Goal: Information Seeking & Learning: Learn about a topic

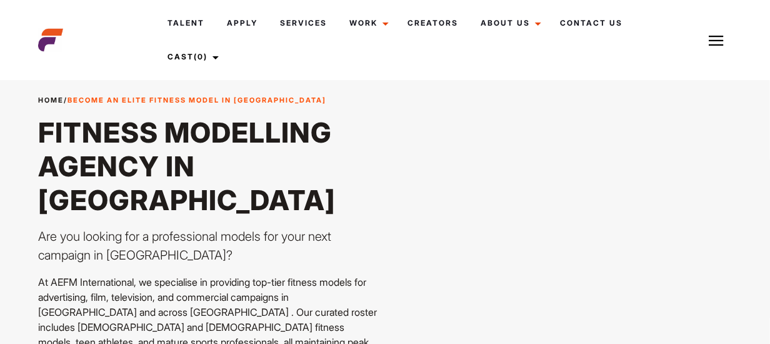
scroll to position [250, 0]
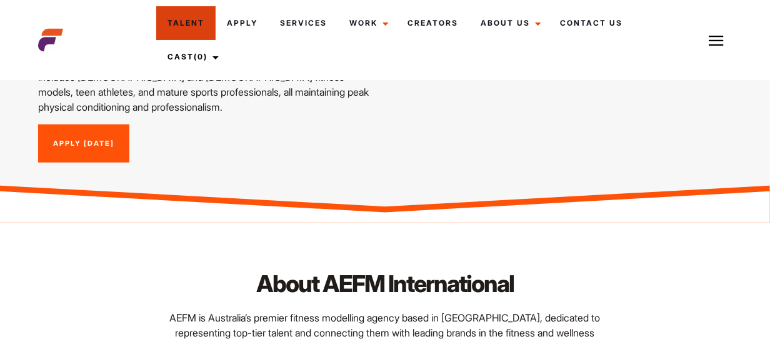
click at [165, 24] on link "Talent" at bounding box center [185, 23] width 59 height 34
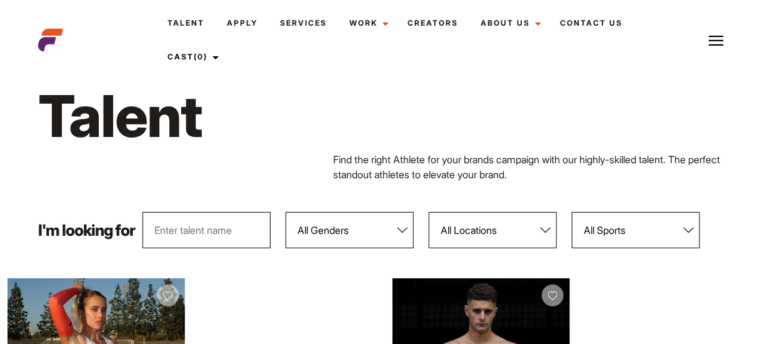
click at [191, 222] on input "text" at bounding box center [206, 230] width 128 height 36
click at [184, 241] on input "text" at bounding box center [206, 230] width 128 height 36
click at [399, 229] on select "All Genders [DEMOGRAPHIC_DATA] [DEMOGRAPHIC_DATA]" at bounding box center [350, 230] width 128 height 36
click at [286, 212] on select "All Genders [DEMOGRAPHIC_DATA] [DEMOGRAPHIC_DATA]" at bounding box center [350, 230] width 128 height 36
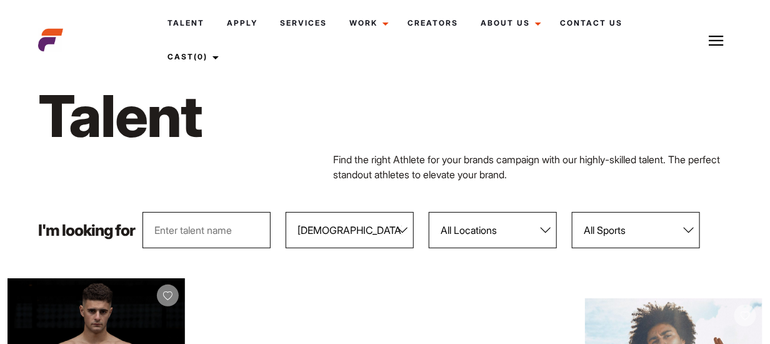
click at [404, 227] on select "All Genders Female Male" at bounding box center [350, 230] width 128 height 36
select select "104"
click at [286, 212] on select "All Genders Female Male" at bounding box center [350, 230] width 128 height 36
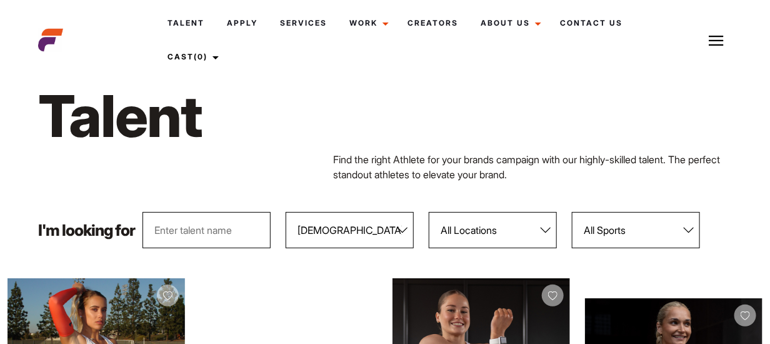
click at [550, 225] on select "All Locations Adelaide Brisbane Darwin Gold Coast Melbourne Perth Sunshine Coas…" at bounding box center [493, 230] width 128 height 36
select select "122"
click at [429, 212] on select "All Locations Adelaide Brisbane Darwin Gold Coast Melbourne Perth Sunshine Coas…" at bounding box center [493, 230] width 128 height 36
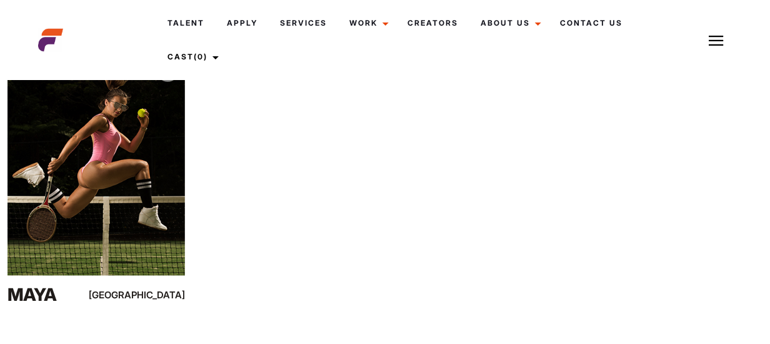
scroll to position [3625, 0]
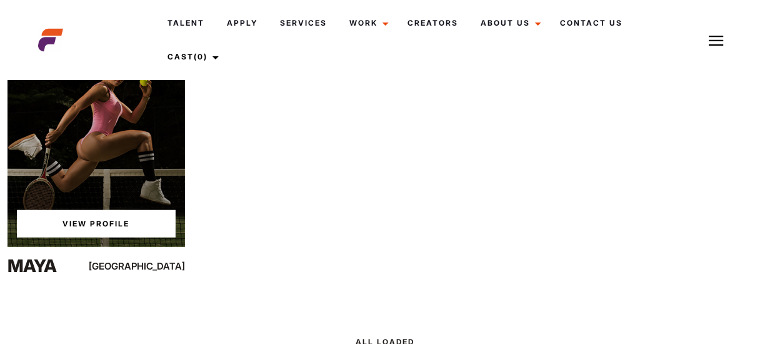
drag, startPoint x: 106, startPoint y: 160, endPoint x: 305, endPoint y: 123, distance: 202.7
click at [109, 159] on div "View Profile" at bounding box center [95, 136] width 177 height 222
click at [78, 227] on link "View Profile" at bounding box center [96, 223] width 159 height 27
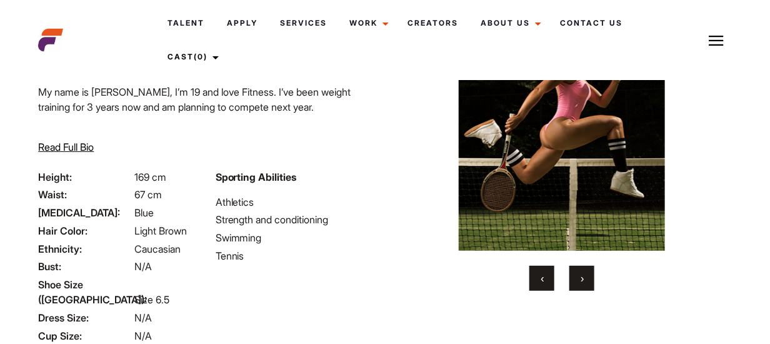
scroll to position [78, 0]
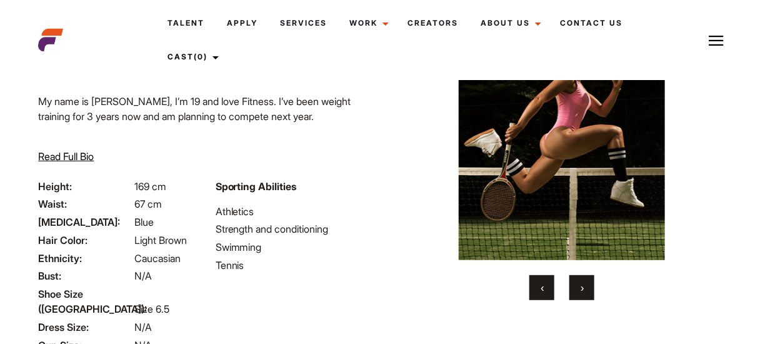
click at [576, 286] on button "›" at bounding box center [581, 287] width 25 height 25
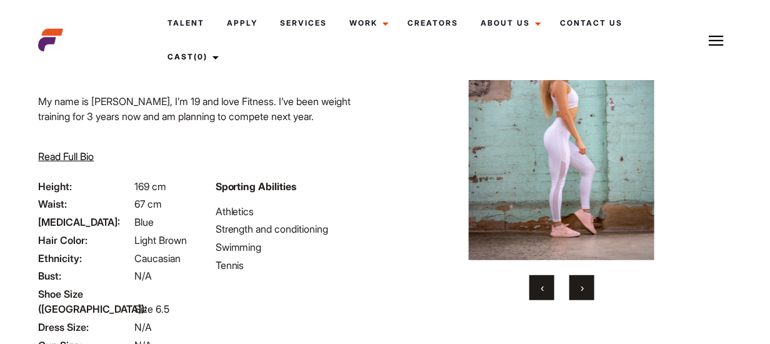
click at [581, 291] on span "›" at bounding box center [582, 287] width 3 height 12
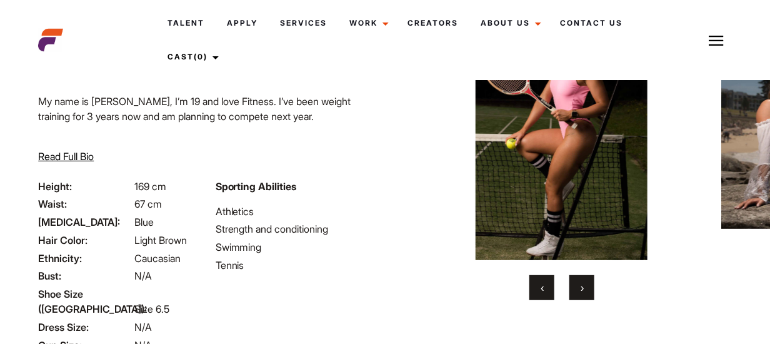
click at [586, 285] on button "›" at bounding box center [581, 287] width 25 height 25
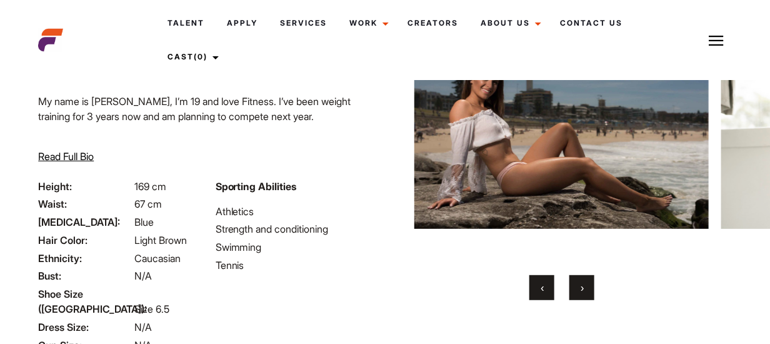
click at [581, 282] on span "›" at bounding box center [582, 287] width 3 height 12
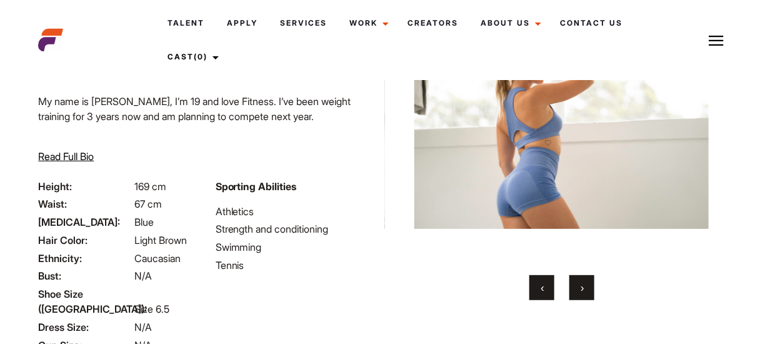
click at [581, 282] on span "›" at bounding box center [582, 287] width 3 height 12
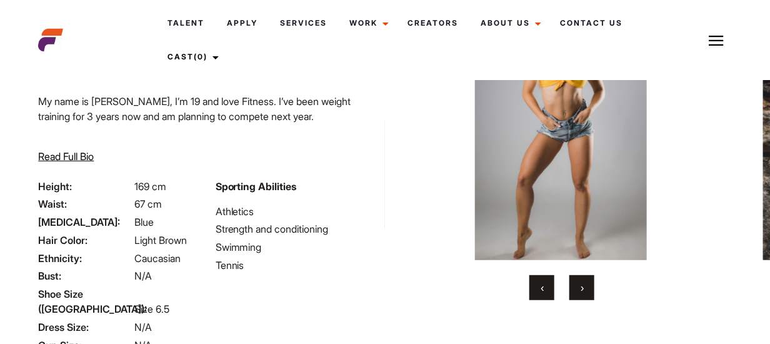
click at [581, 282] on span "›" at bounding box center [582, 287] width 3 height 12
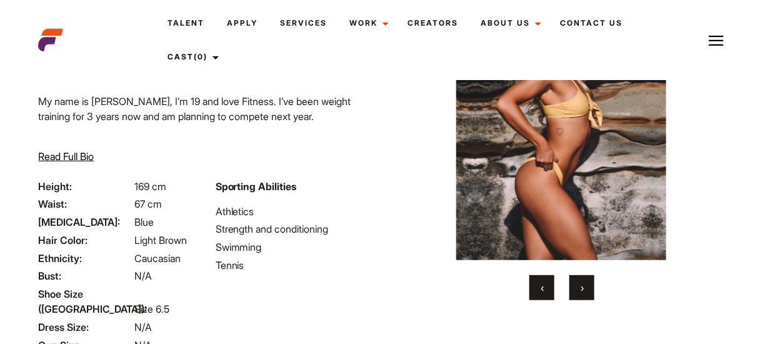
click at [579, 284] on button "›" at bounding box center [581, 287] width 25 height 25
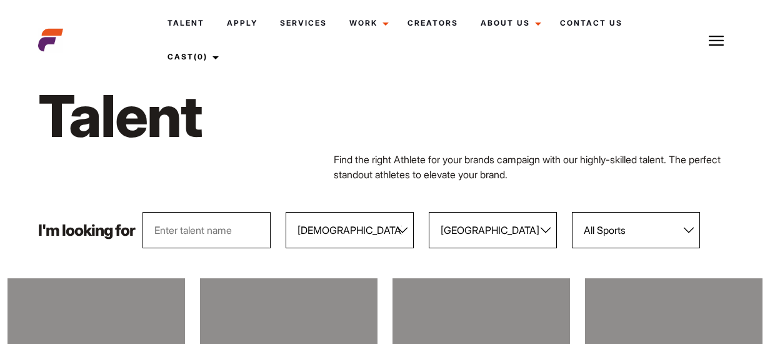
select select "104"
select select "122"
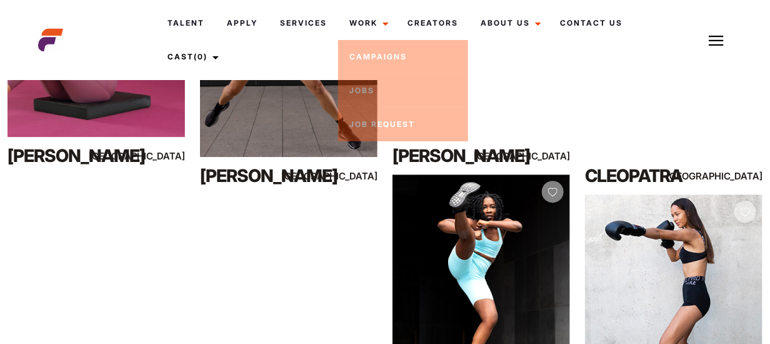
scroll to position [1167, 0]
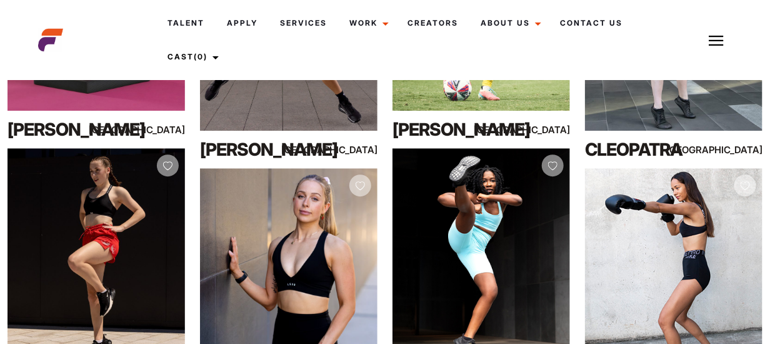
click at [184, 34] on link "Talent" at bounding box center [185, 23] width 59 height 34
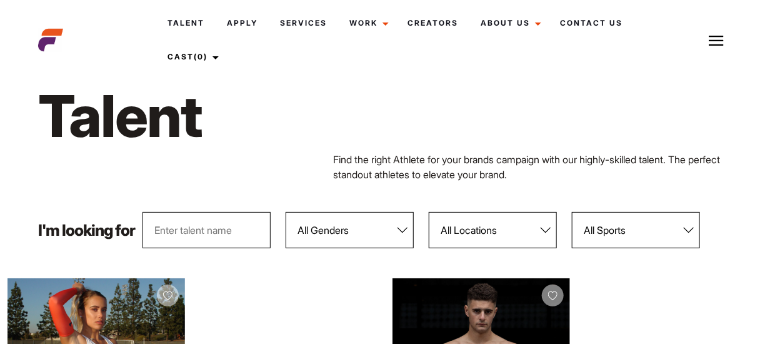
click at [402, 229] on select "All Genders Female Male" at bounding box center [350, 230] width 128 height 36
select select "104"
click at [286, 212] on select "All Genders Female Male" at bounding box center [350, 230] width 128 height 36
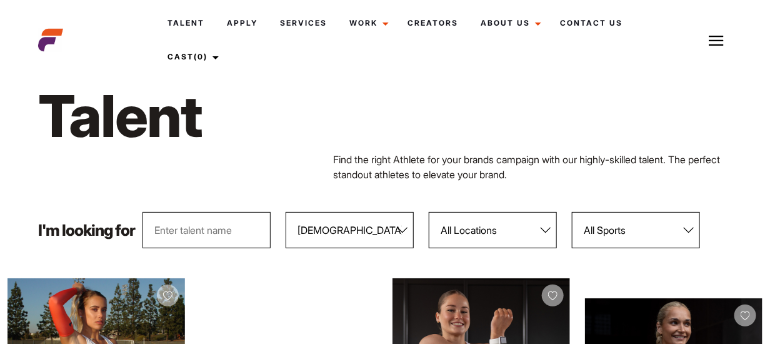
click at [543, 229] on select "All Locations Adelaide Brisbane Darwin Gold Coast Melbourne Perth Sunshine Coas…" at bounding box center [493, 230] width 128 height 36
select select "122"
click at [429, 212] on select "All Locations Adelaide Brisbane Darwin Gold Coast Melbourne Perth Sunshine Coas…" at bounding box center [493, 230] width 128 height 36
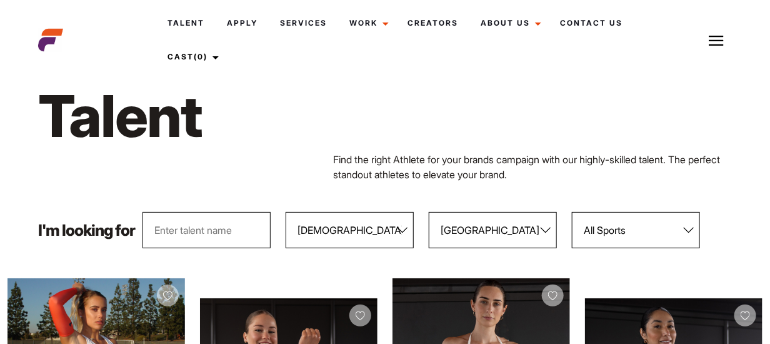
click at [684, 227] on select "All Sports 100 Meter Butterfly Acrobatics Aerial awareness Aerobics AFL Aflw Am…" at bounding box center [636, 230] width 128 height 36
click at [572, 212] on select "All Sports 100 Meter Butterfly Acrobatics Aerial awareness Aerobics AFL Aflw Am…" at bounding box center [636, 230] width 128 height 36
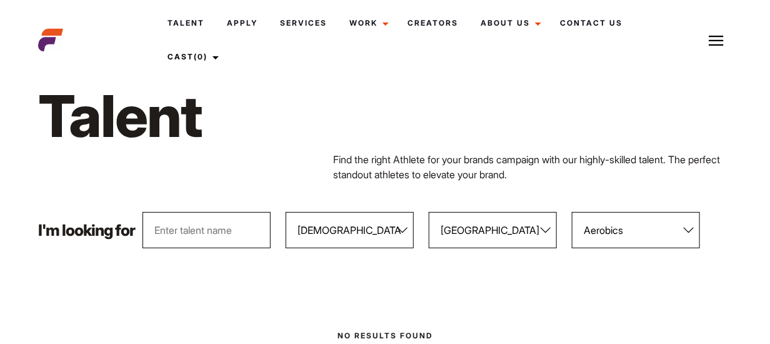
click at [689, 227] on select "All Sports 100 Meter Butterfly Acrobatics Aerial awareness Aerobics AFL Aflw Am…" at bounding box center [636, 230] width 128 height 36
click at [572, 212] on select "All Sports 100 Meter Butterfly Acrobatics Aerial awareness Aerobics AFL Aflw Am…" at bounding box center [636, 230] width 128 height 36
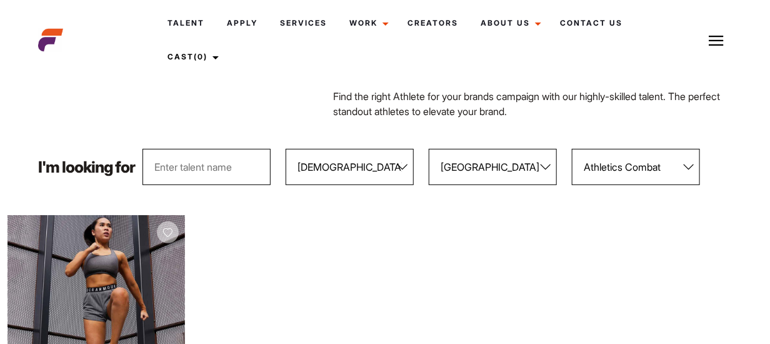
scroll to position [62, 0]
click at [680, 169] on select "All Sports 100 Meter Butterfly Acrobatics Aerial awareness Aerobics AFL Aflw Am…" at bounding box center [636, 167] width 128 height 36
click at [572, 149] on select "All Sports 100 Meter Butterfly Acrobatics Aerial awareness Aerobics AFL Aflw Am…" at bounding box center [636, 167] width 128 height 36
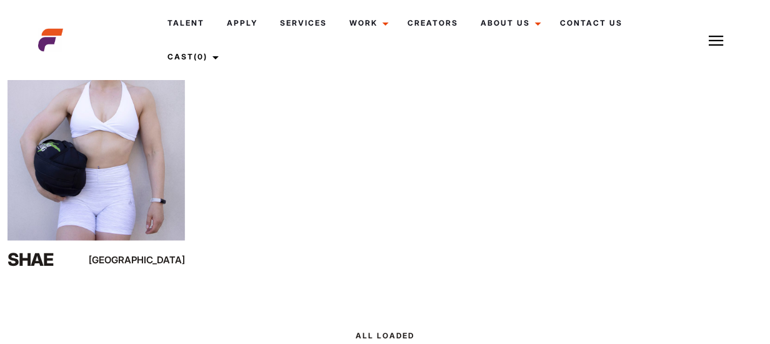
scroll to position [125, 0]
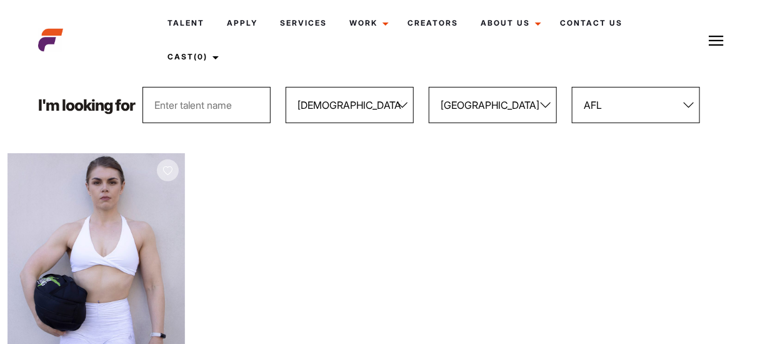
click at [692, 104] on select "All Sports 100 Meter Butterfly Acrobatics Aerial awareness Aerobics AFL Aflw Am…" at bounding box center [636, 105] width 128 height 36
click at [572, 87] on select "All Sports 100 Meter Butterfly Acrobatics Aerial awareness Aerobics AFL Aflw Am…" at bounding box center [636, 105] width 128 height 36
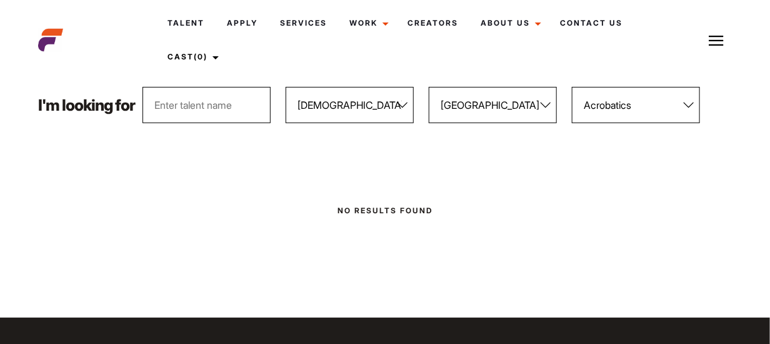
click at [691, 100] on select "All Sports 100 Meter Butterfly Acrobatics Aerial awareness Aerobics AFL Aflw Am…" at bounding box center [636, 105] width 128 height 36
click at [572, 87] on select "All Sports 100 Meter Butterfly Acrobatics Aerial awareness Aerobics AFL Aflw Am…" at bounding box center [636, 105] width 128 height 36
click at [687, 103] on select "All Sports 100 Meter Butterfly Acrobatics Aerial awareness Aerobics AFL Aflw Am…" at bounding box center [636, 105] width 128 height 36
select select "578"
click at [572, 87] on select "All Sports 100 Meter Butterfly Acrobatics Aerial awareness Aerobics AFL Aflw Am…" at bounding box center [636, 105] width 128 height 36
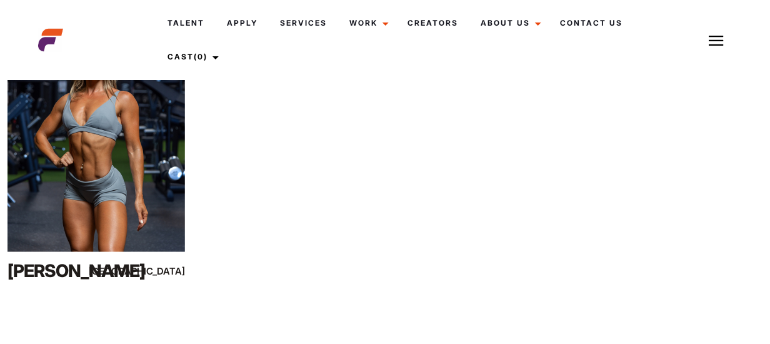
scroll to position [250, 0]
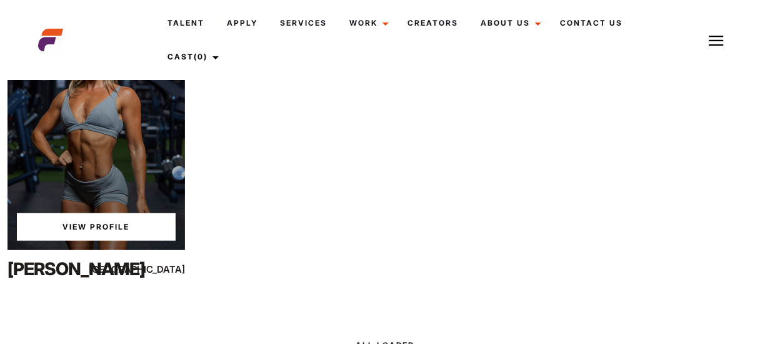
click at [87, 225] on link "View Profile" at bounding box center [96, 226] width 159 height 27
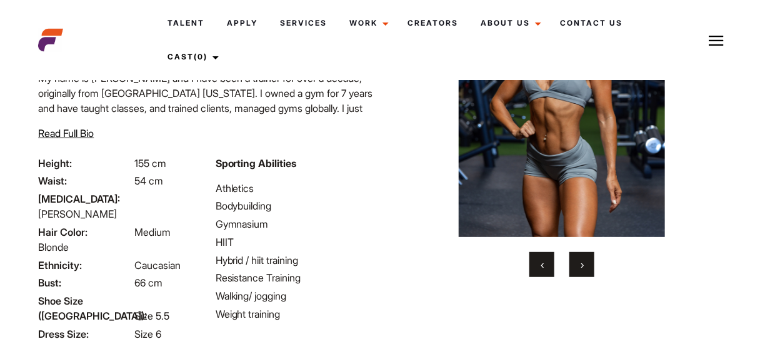
scroll to position [62, 0]
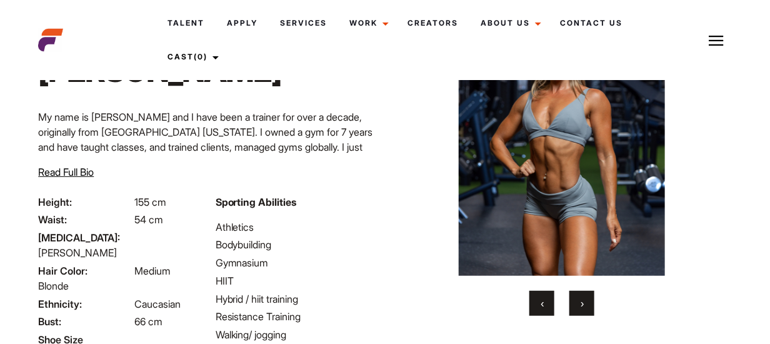
click at [578, 301] on button "›" at bounding box center [581, 303] width 25 height 25
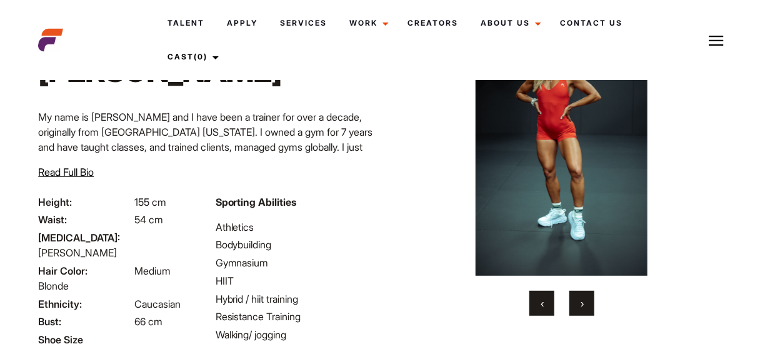
click at [583, 303] on span "›" at bounding box center [582, 303] width 3 height 12
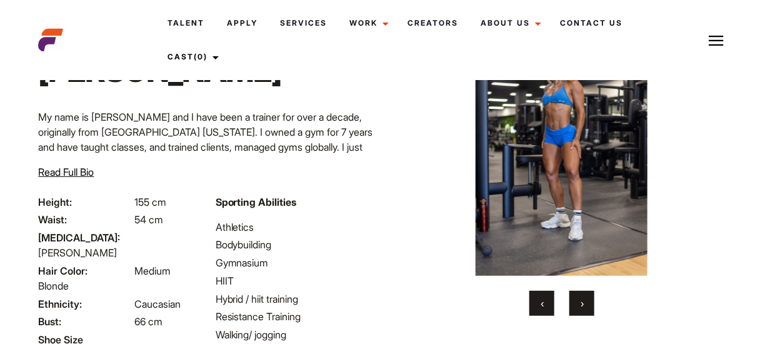
click at [583, 303] on span "›" at bounding box center [582, 303] width 3 height 12
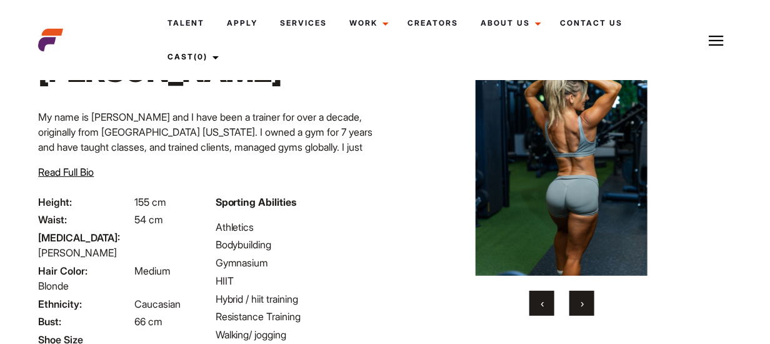
click at [583, 303] on span "›" at bounding box center [582, 303] width 3 height 12
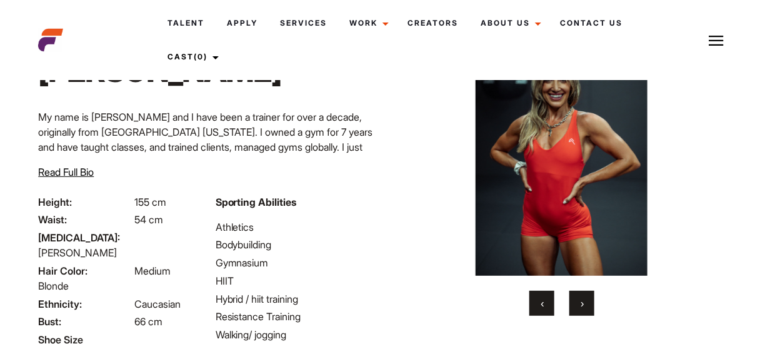
click at [583, 303] on span "›" at bounding box center [582, 303] width 3 height 12
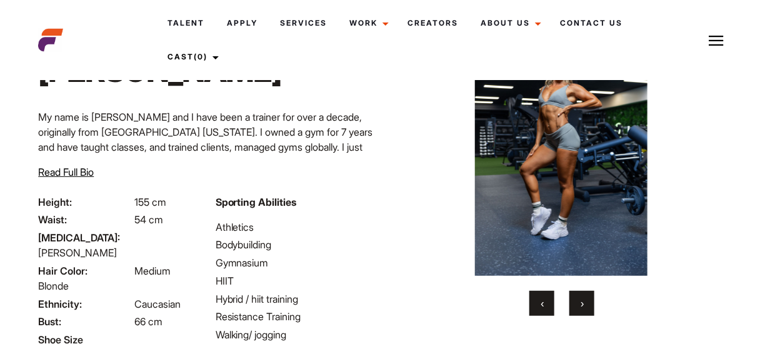
click at [583, 303] on span "›" at bounding box center [582, 303] width 3 height 12
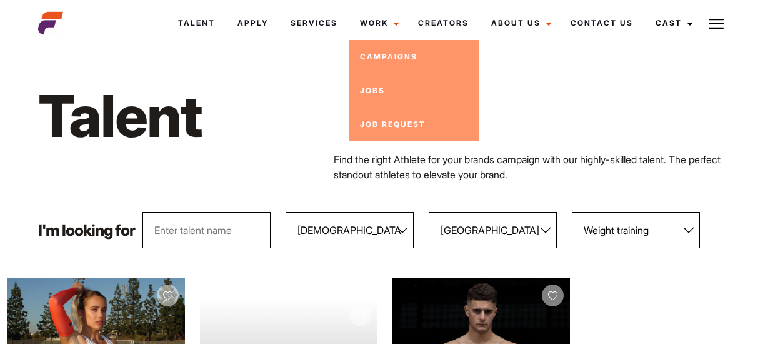
select select "104"
select select "122"
select select "578"
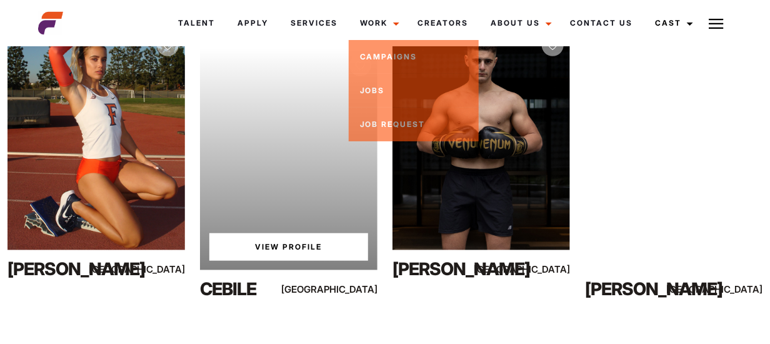
scroll to position [250, 0]
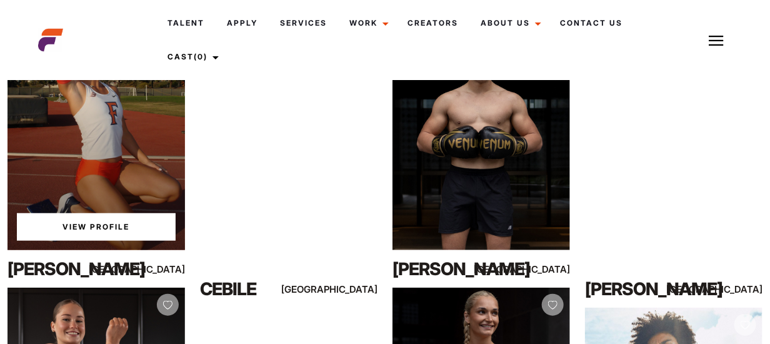
click at [91, 226] on link "View Profile" at bounding box center [96, 226] width 159 height 27
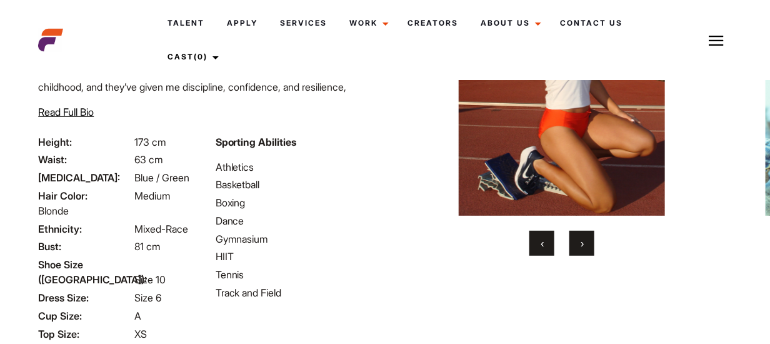
scroll to position [125, 0]
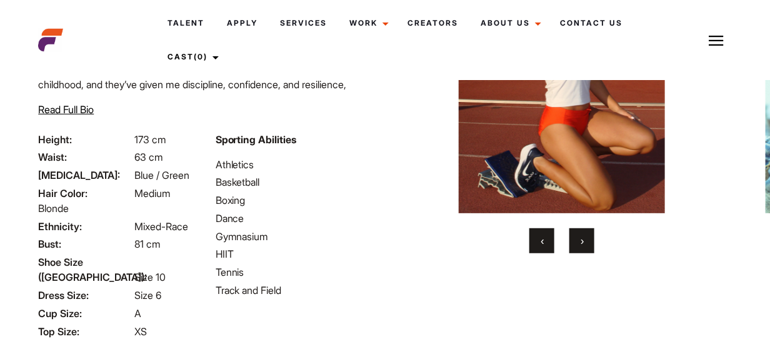
click at [584, 244] on button "›" at bounding box center [581, 240] width 25 height 25
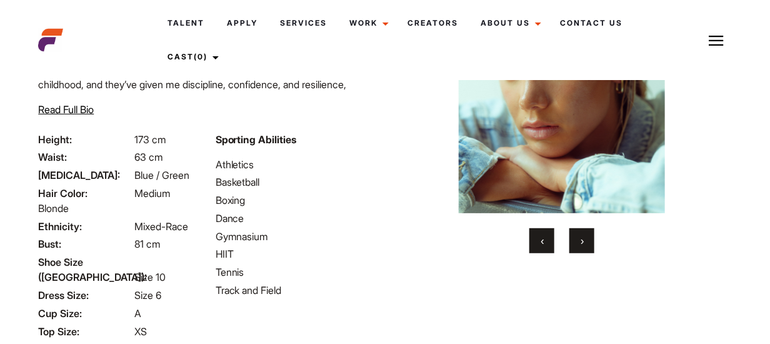
click at [584, 244] on button "›" at bounding box center [581, 240] width 25 height 25
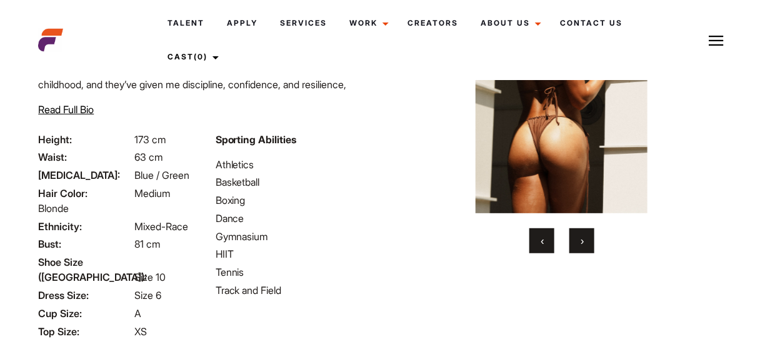
click at [583, 244] on span "›" at bounding box center [582, 240] width 3 height 12
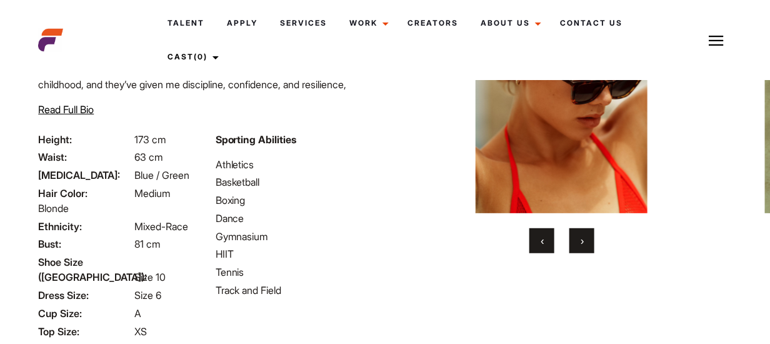
click at [583, 244] on span "›" at bounding box center [582, 240] width 3 height 12
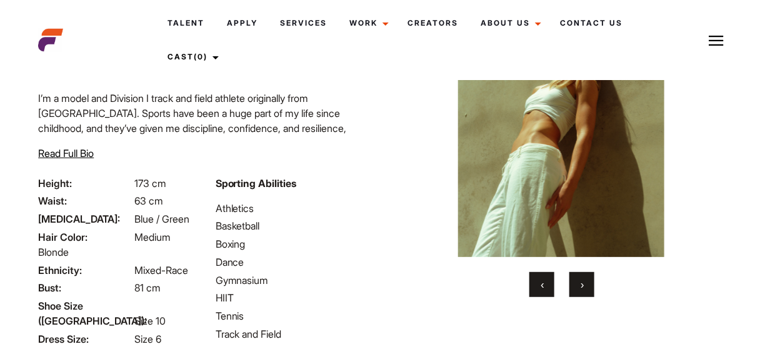
scroll to position [62, 0]
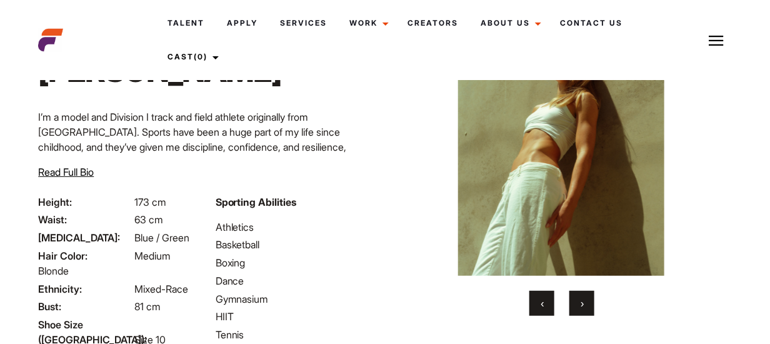
click at [581, 299] on span "›" at bounding box center [582, 303] width 3 height 12
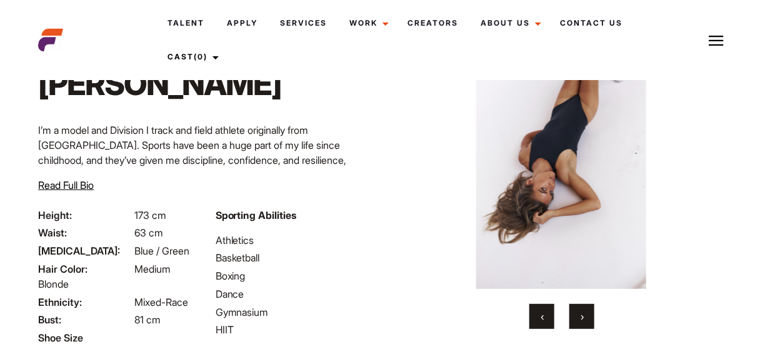
scroll to position [125, 0]
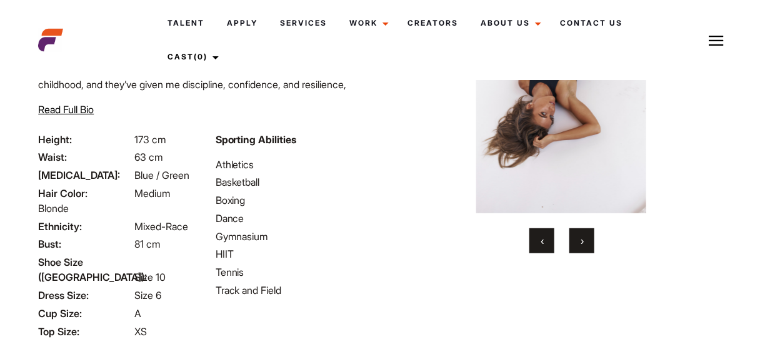
click at [584, 237] on button "›" at bounding box center [581, 240] width 25 height 25
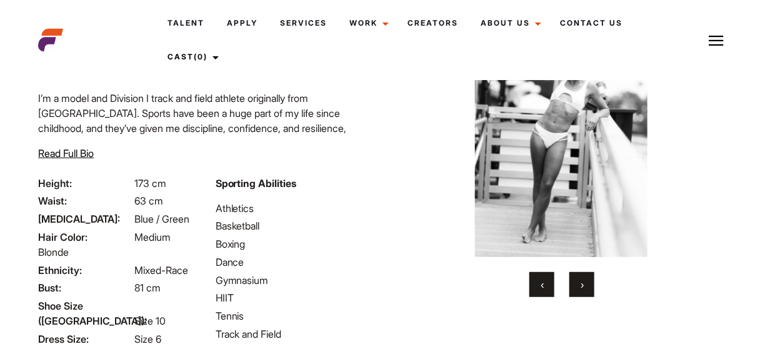
scroll to position [62, 0]
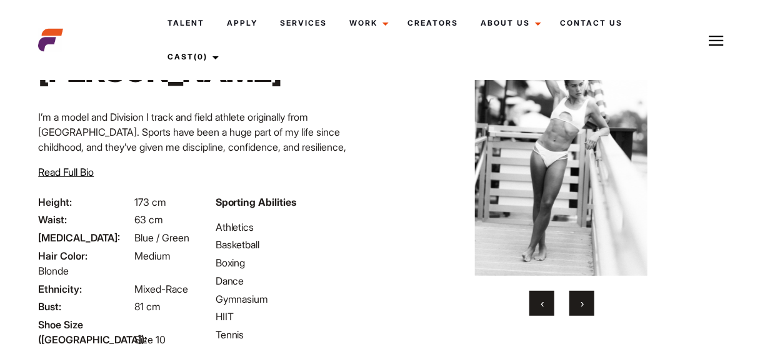
click at [577, 304] on button "›" at bounding box center [581, 303] width 25 height 25
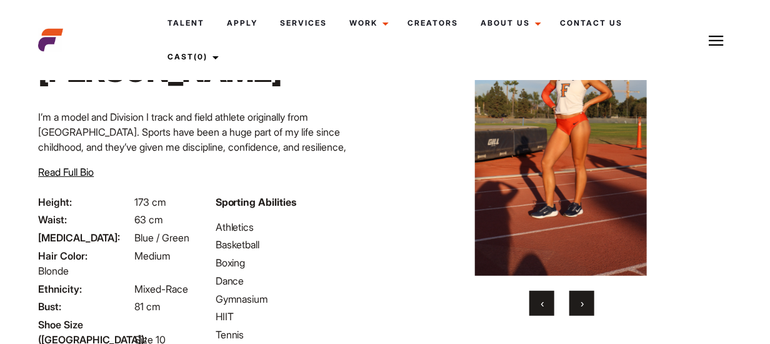
click at [577, 304] on button "›" at bounding box center [581, 303] width 25 height 25
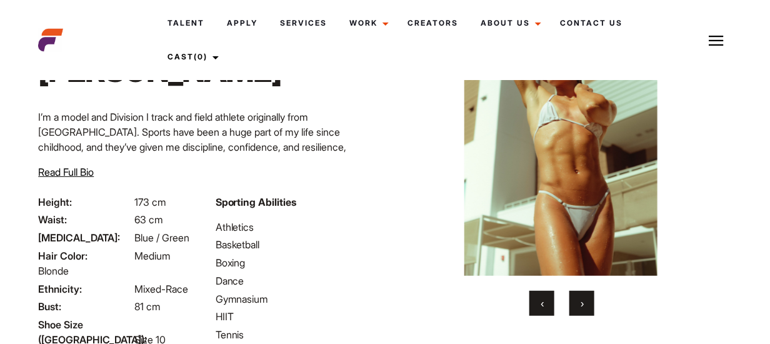
click at [581, 304] on span "›" at bounding box center [582, 303] width 3 height 12
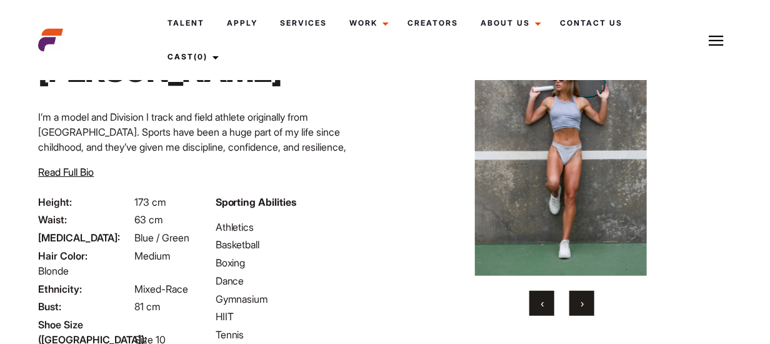
click at [581, 304] on span "›" at bounding box center [582, 303] width 3 height 12
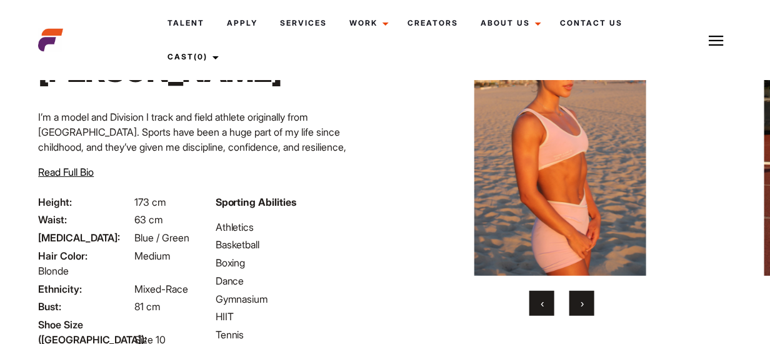
click at [545, 306] on button "‹" at bounding box center [541, 303] width 25 height 25
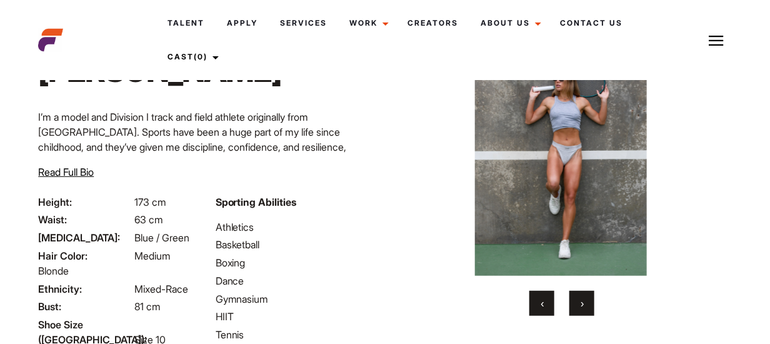
click at [577, 307] on button "›" at bounding box center [581, 303] width 25 height 25
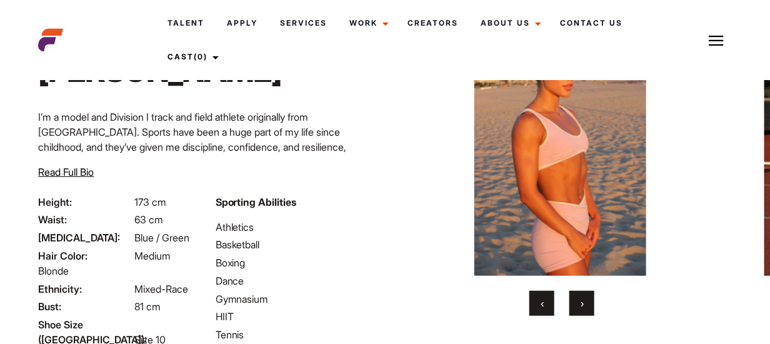
click at [577, 307] on button "›" at bounding box center [581, 303] width 25 height 25
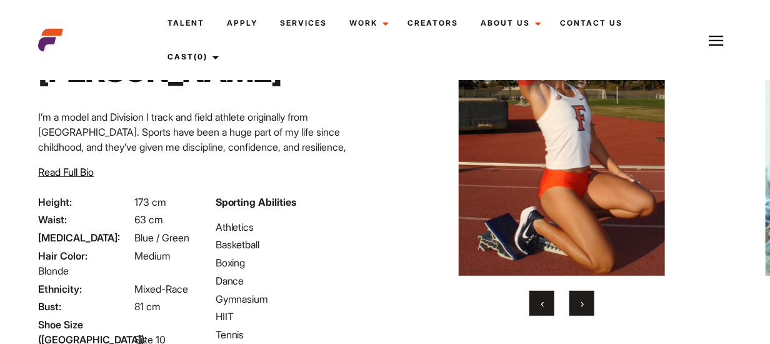
click at [577, 307] on button "›" at bounding box center [581, 303] width 25 height 25
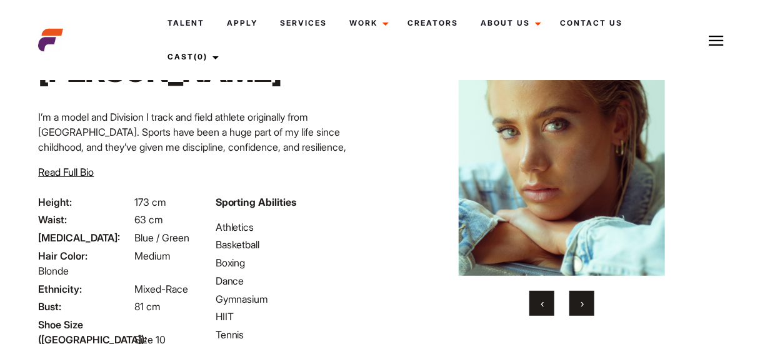
click at [546, 306] on button "‹" at bounding box center [541, 303] width 25 height 25
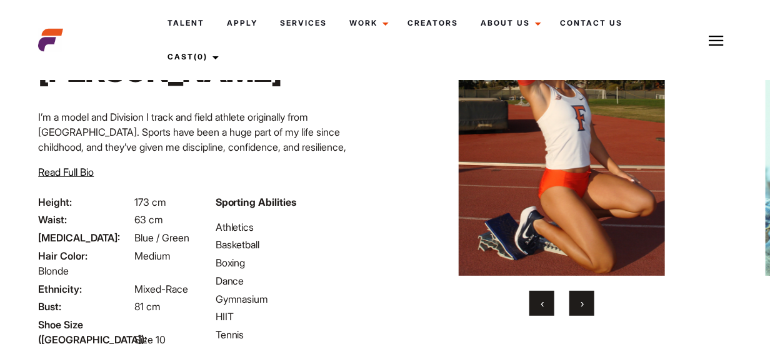
click at [546, 306] on button "‹" at bounding box center [541, 303] width 25 height 25
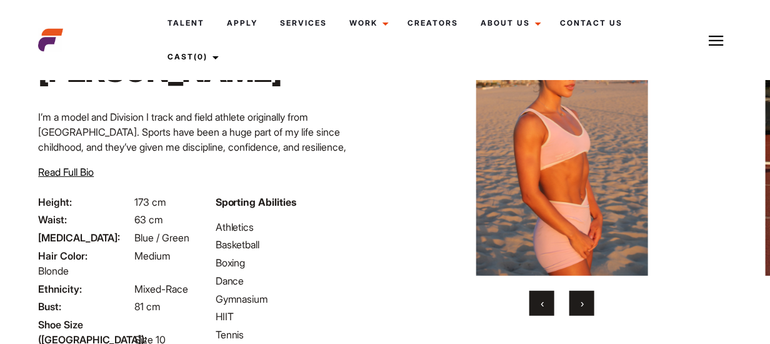
click at [546, 306] on button "‹" at bounding box center [541, 303] width 25 height 25
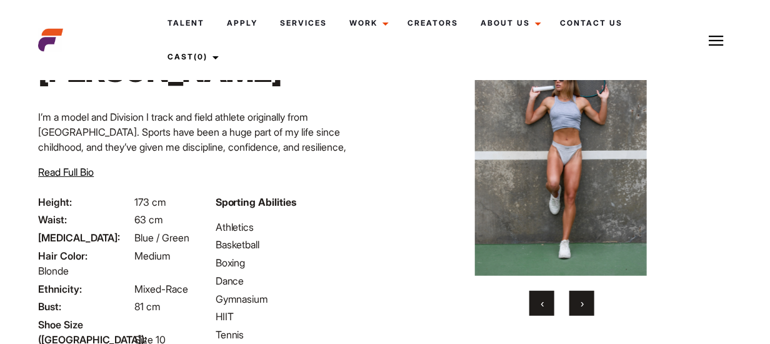
click at [546, 306] on button "‹" at bounding box center [541, 303] width 25 height 25
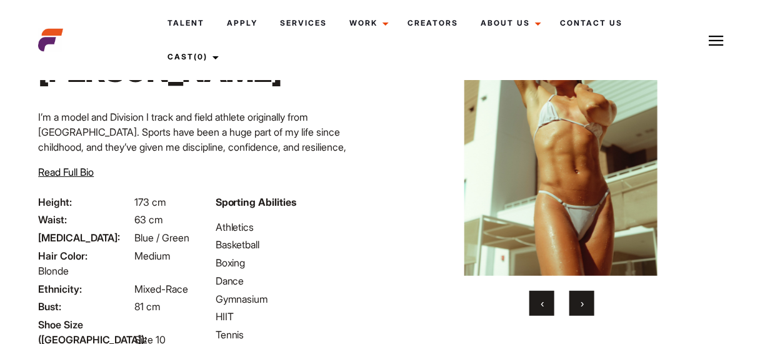
click at [583, 308] on span "›" at bounding box center [582, 303] width 3 height 12
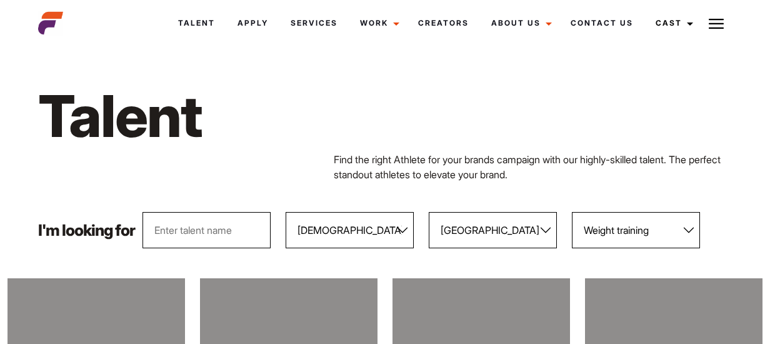
select select "104"
select select "122"
select select "578"
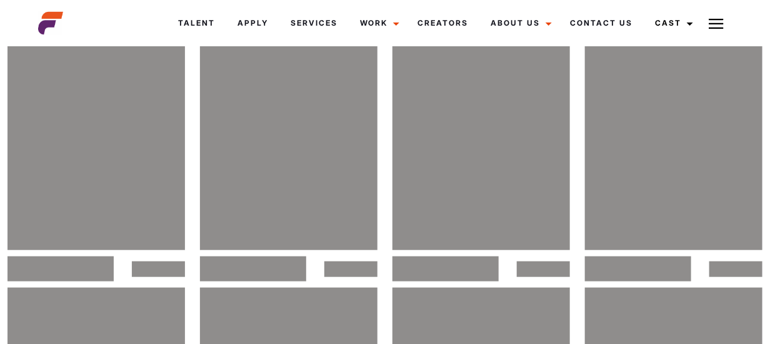
scroll to position [250, 0]
